Goal: Information Seeking & Learning: Learn about a topic

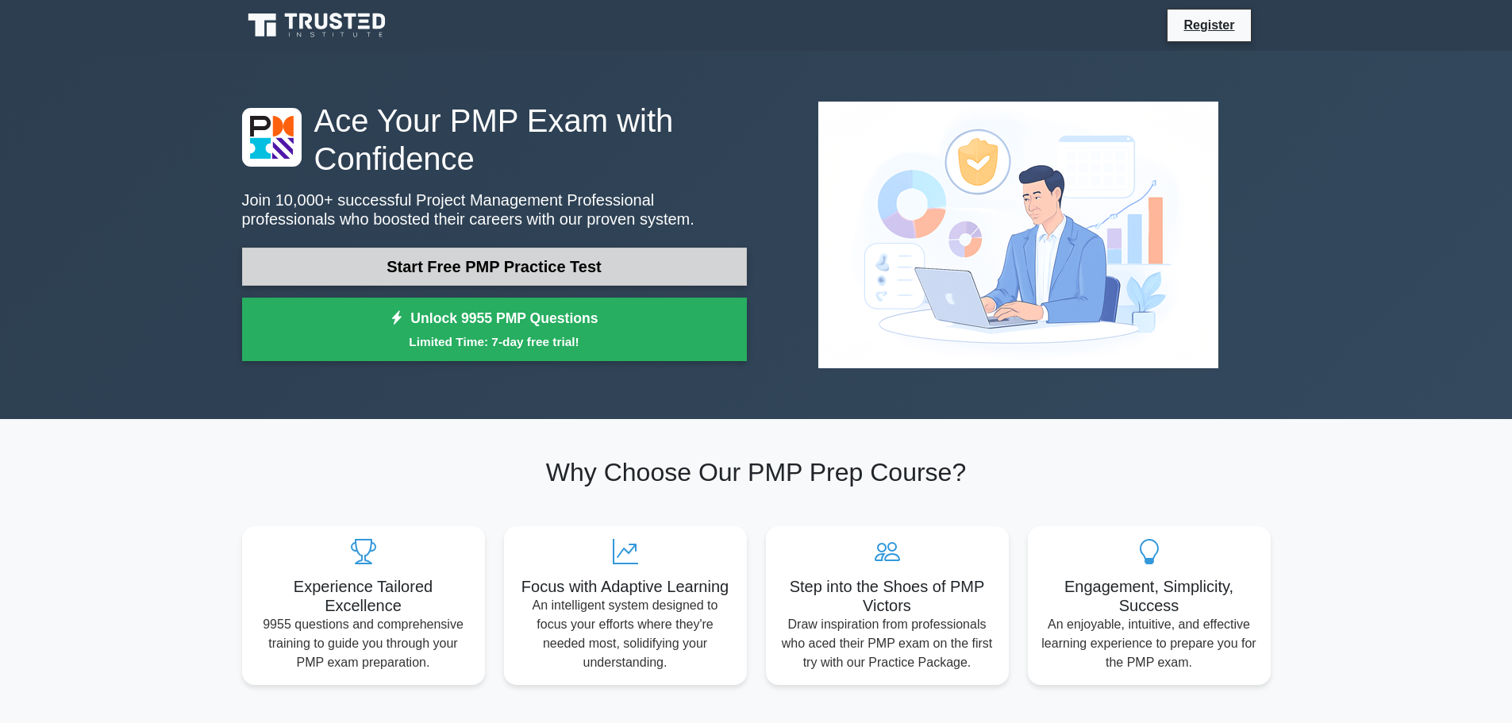
click at [327, 252] on link "Start Free PMP Practice Test" at bounding box center [494, 267] width 505 height 38
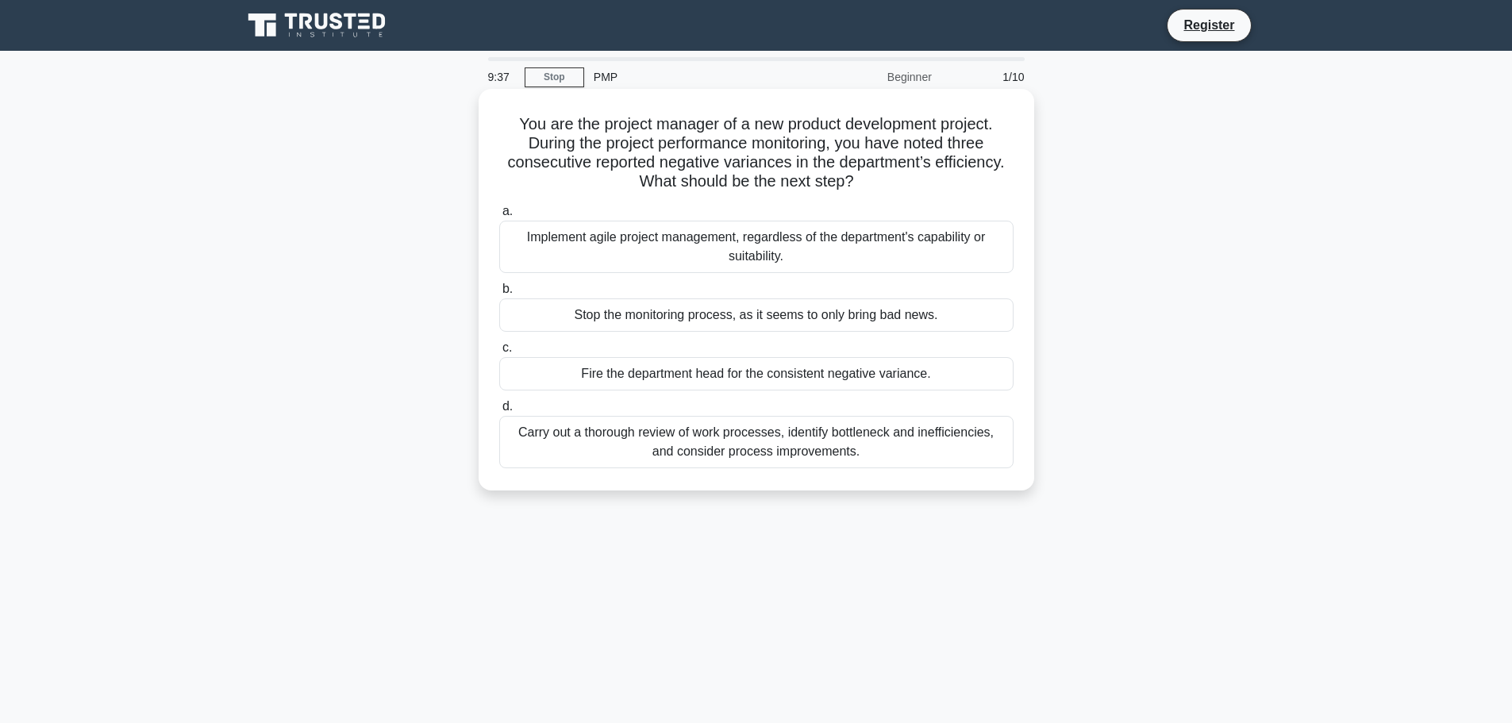
click at [709, 442] on div "Carry out a thorough review of work processes, identify bottleneck and ineffici…" at bounding box center [756, 442] width 514 height 52
click at [499, 412] on input "d. Carry out a thorough review of work processes, identify bottleneck and ineff…" at bounding box center [499, 407] width 0 height 10
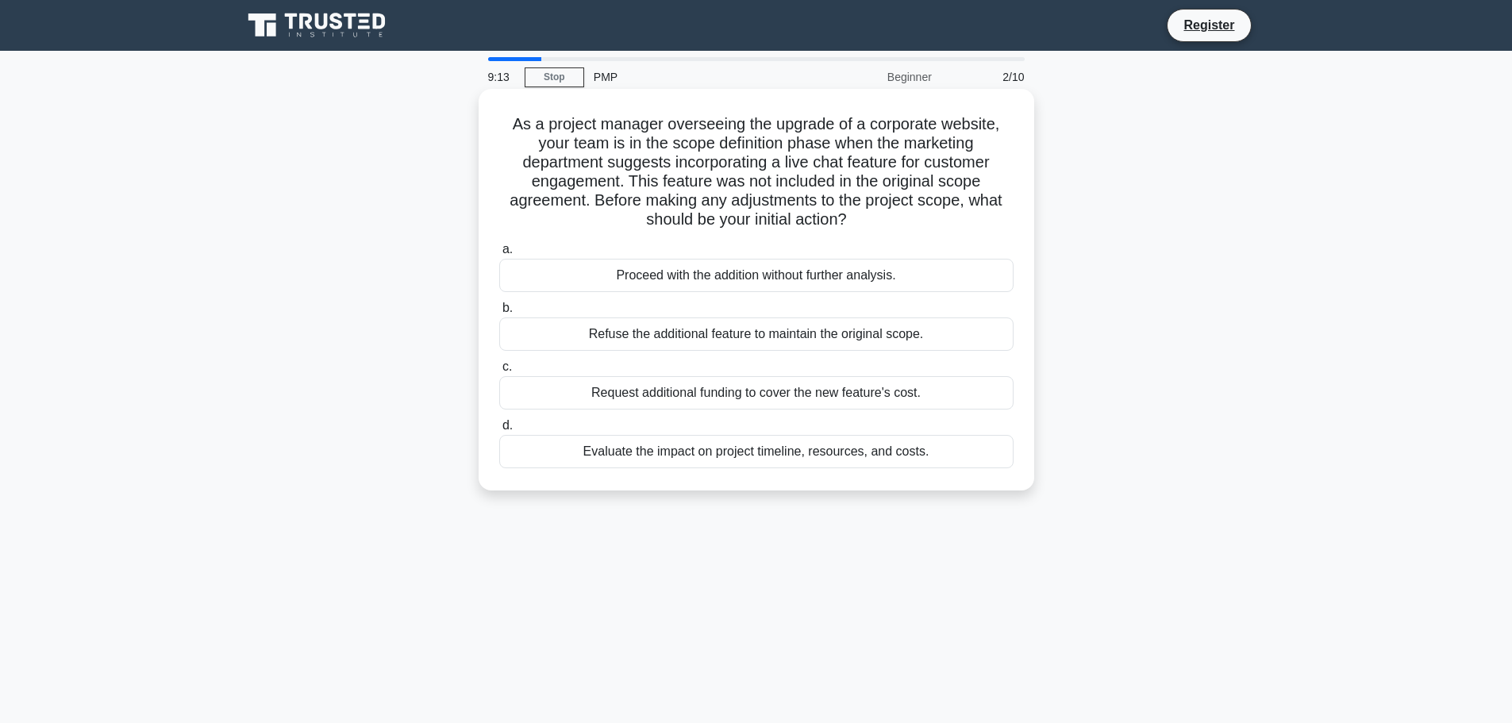
click at [691, 446] on div "Evaluate the impact on project timeline, resources, and costs." at bounding box center [756, 451] width 514 height 33
click at [499, 431] on input "d. Evaluate the impact on project timeline, resources, and costs." at bounding box center [499, 426] width 0 height 10
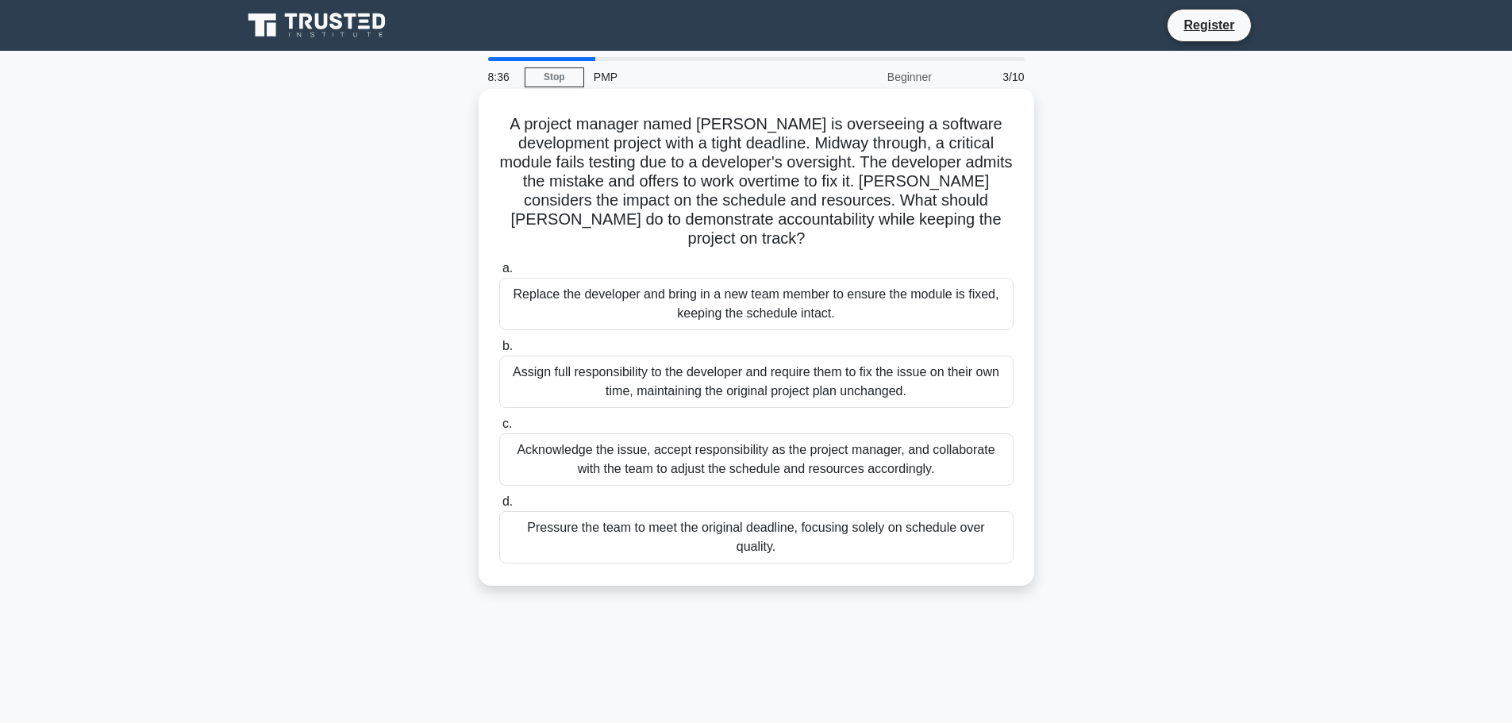
click at [770, 443] on div "Acknowledge the issue, accept responsibility as the project manager, and collab…" at bounding box center [756, 459] width 514 height 52
click at [499, 429] on input "c. Acknowledge the issue, accept responsibility as the project manager, and col…" at bounding box center [499, 424] width 0 height 10
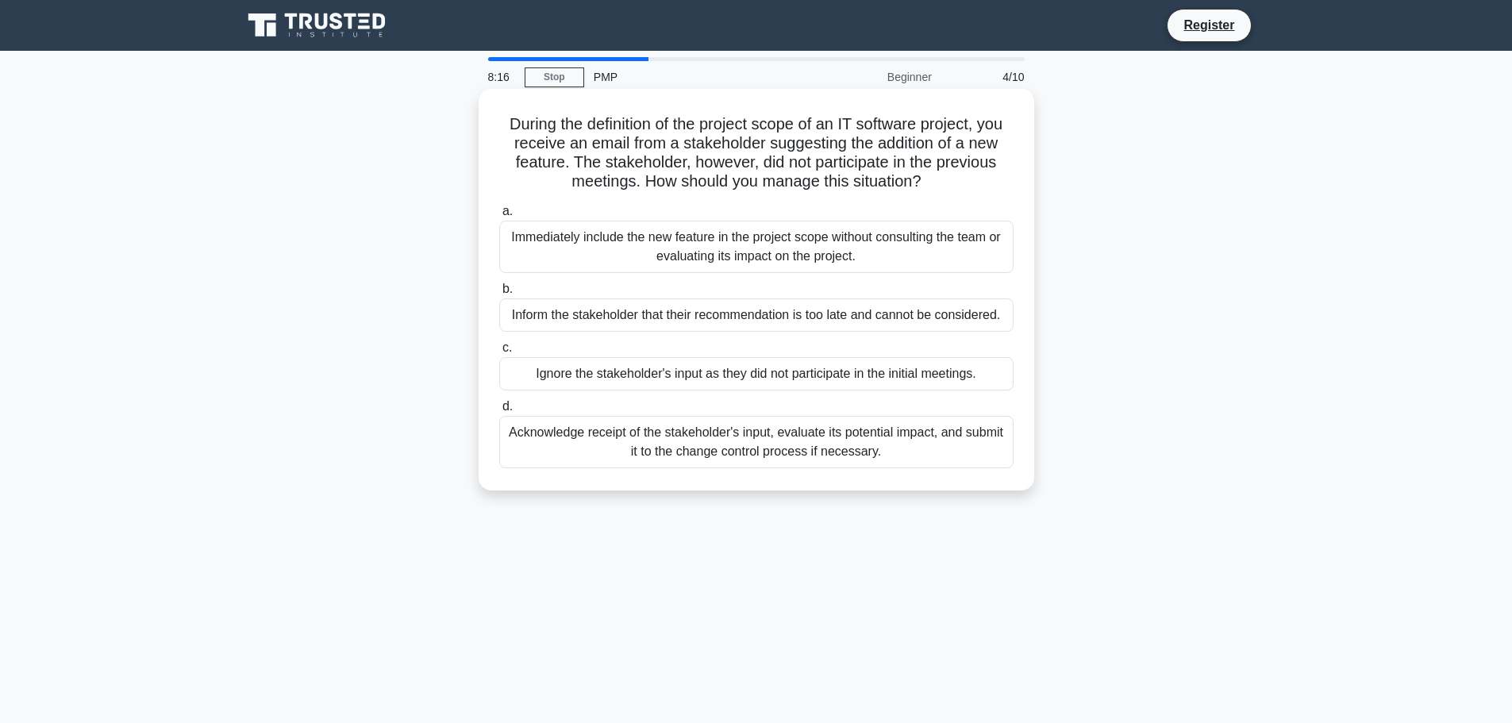
click at [736, 450] on div "Acknowledge receipt of the stakeholder's input, evaluate its potential impact, …" at bounding box center [756, 442] width 514 height 52
click at [499, 412] on input "d. Acknowledge receipt of the stakeholder's input, evaluate its potential impac…" at bounding box center [499, 407] width 0 height 10
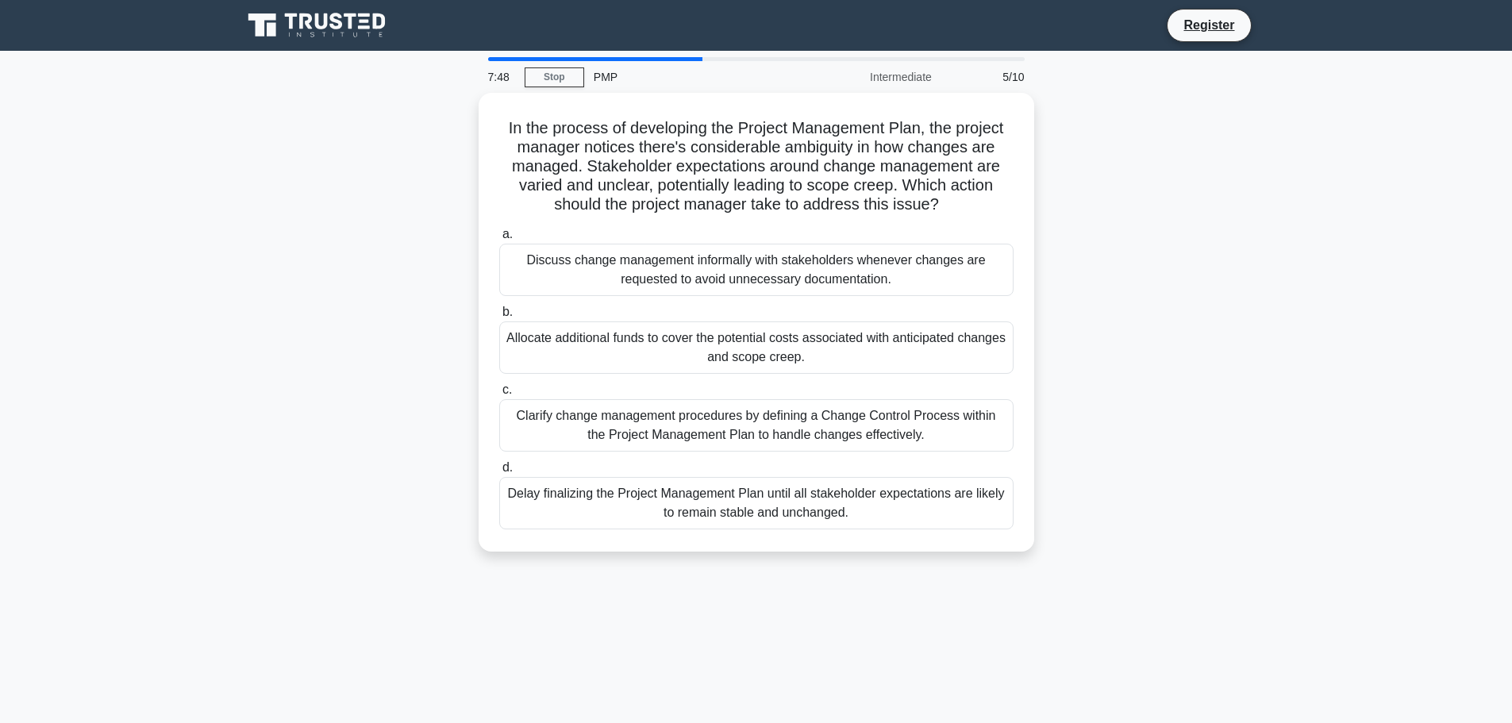
drag, startPoint x: 894, startPoint y: 115, endPoint x: 1134, endPoint y: 216, distance: 260.7
drag, startPoint x: 1134, startPoint y: 216, endPoint x: 1050, endPoint y: 162, distance: 99.9
click at [1050, 162] on div "In the process of developing the Project Management Plan, the project manager n…" at bounding box center [756, 332] width 1047 height 478
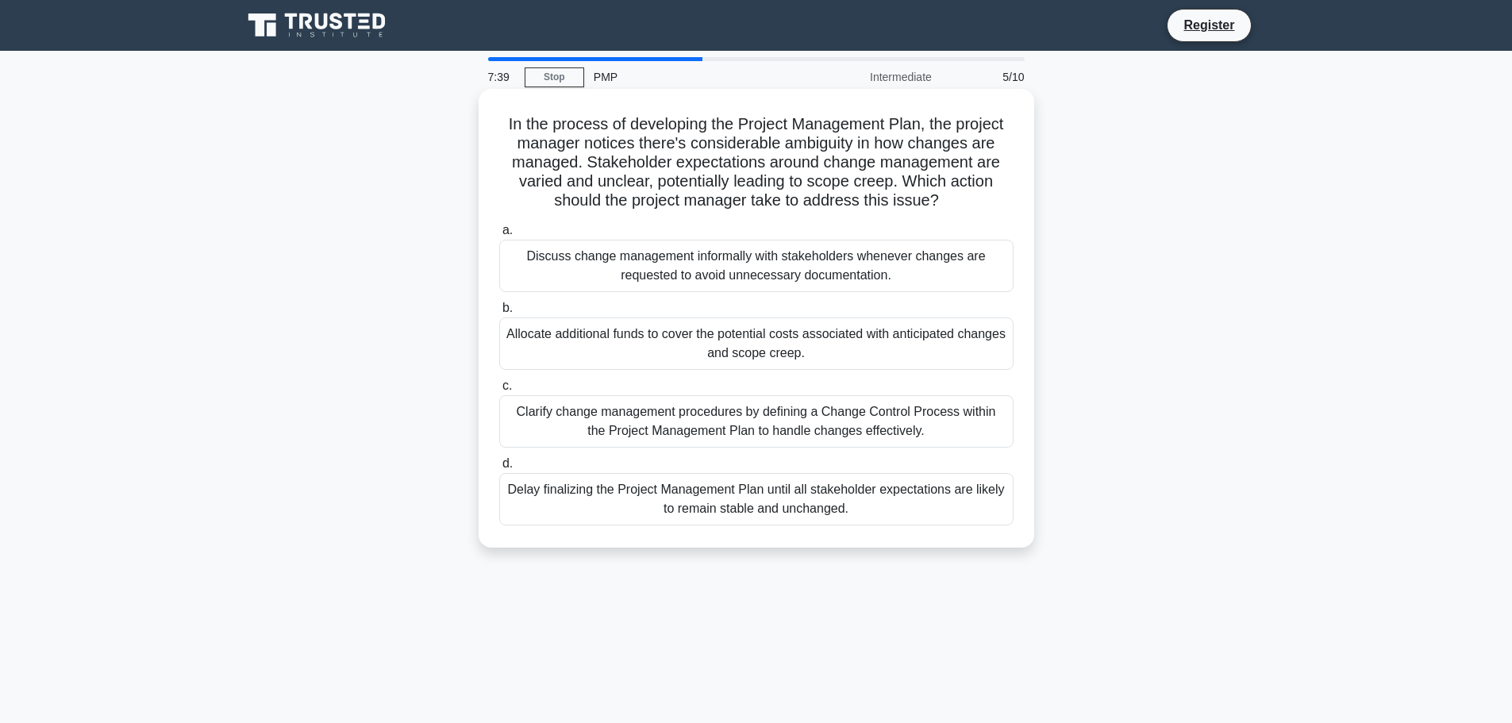
click at [923, 419] on div "Clarify change management procedures by defining a Change Control Process withi…" at bounding box center [756, 421] width 514 height 52
click at [499, 391] on input "c. Clarify change management procedures by defining a Change Control Process wi…" at bounding box center [499, 386] width 0 height 10
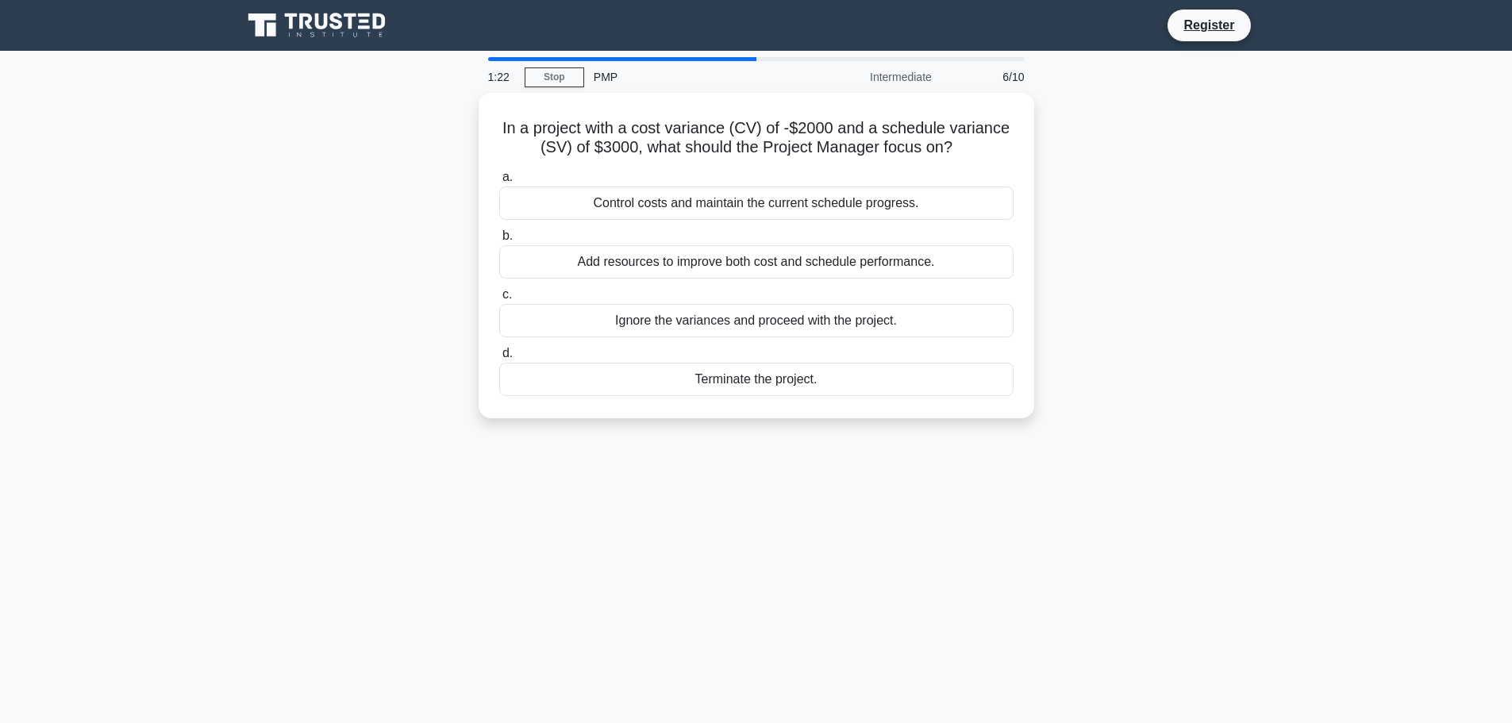
click at [944, 473] on div "1:22 Stop PMP Intermediate 6/10 In a project with a cost variance (CV) of -$200…" at bounding box center [756, 454] width 1047 height 794
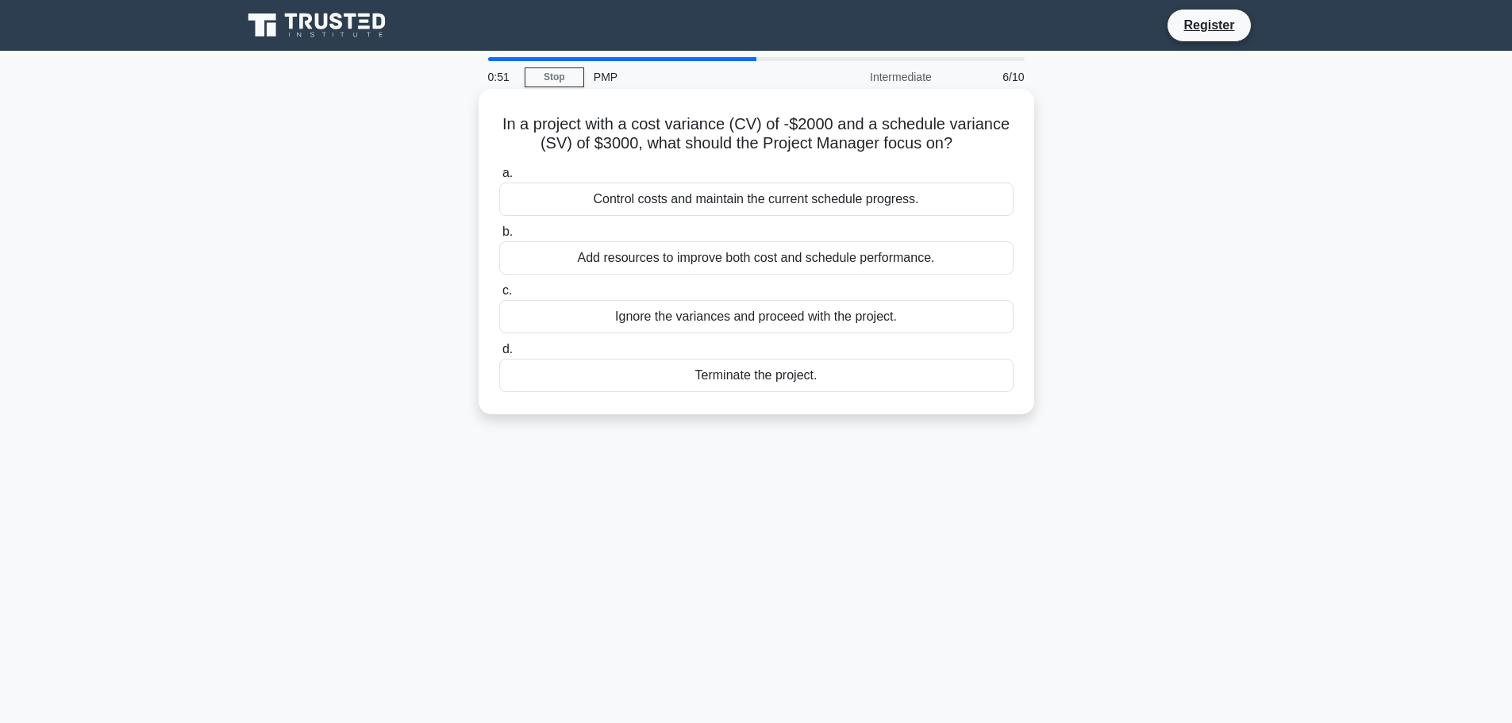
click at [721, 149] on h5 "In a project with a cost variance (CV) of -$2000 and a schedule variance (SV) o…" at bounding box center [756, 134] width 517 height 40
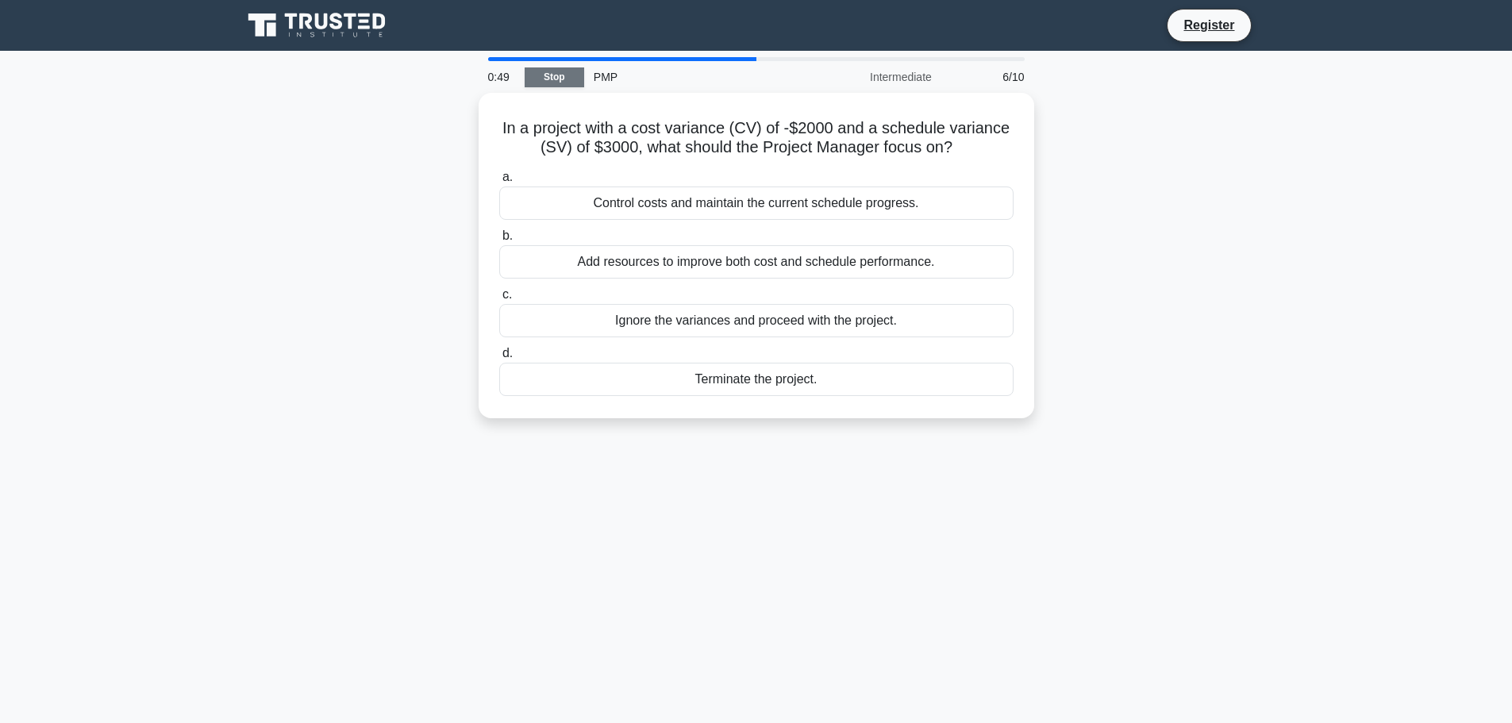
click at [563, 76] on link "Stop" at bounding box center [555, 77] width 60 height 20
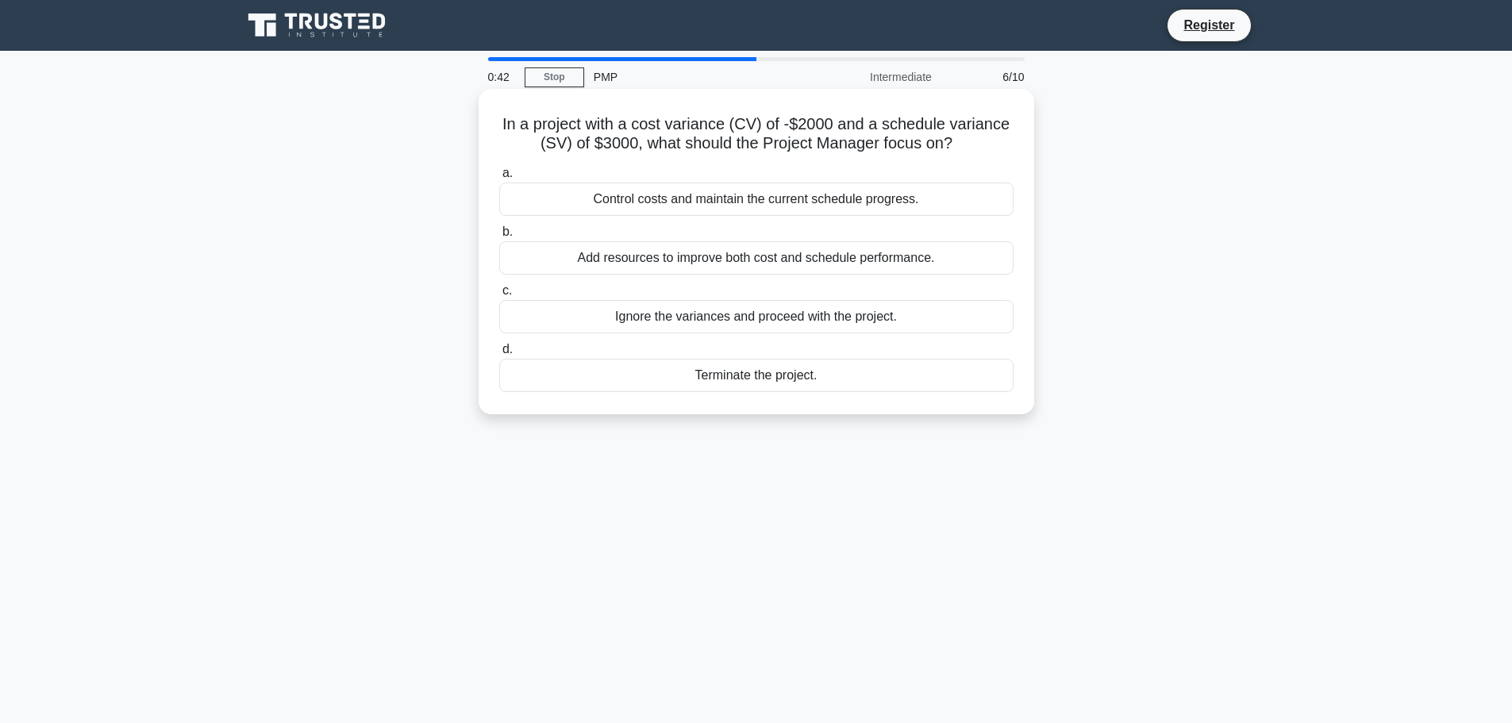
click at [733, 201] on div "Control costs and maintain the current schedule progress." at bounding box center [756, 199] width 514 height 33
click at [499, 179] on input "a. Control costs and maintain the current schedule progress." at bounding box center [499, 173] width 0 height 10
